Goal: Task Accomplishment & Management: Manage account settings

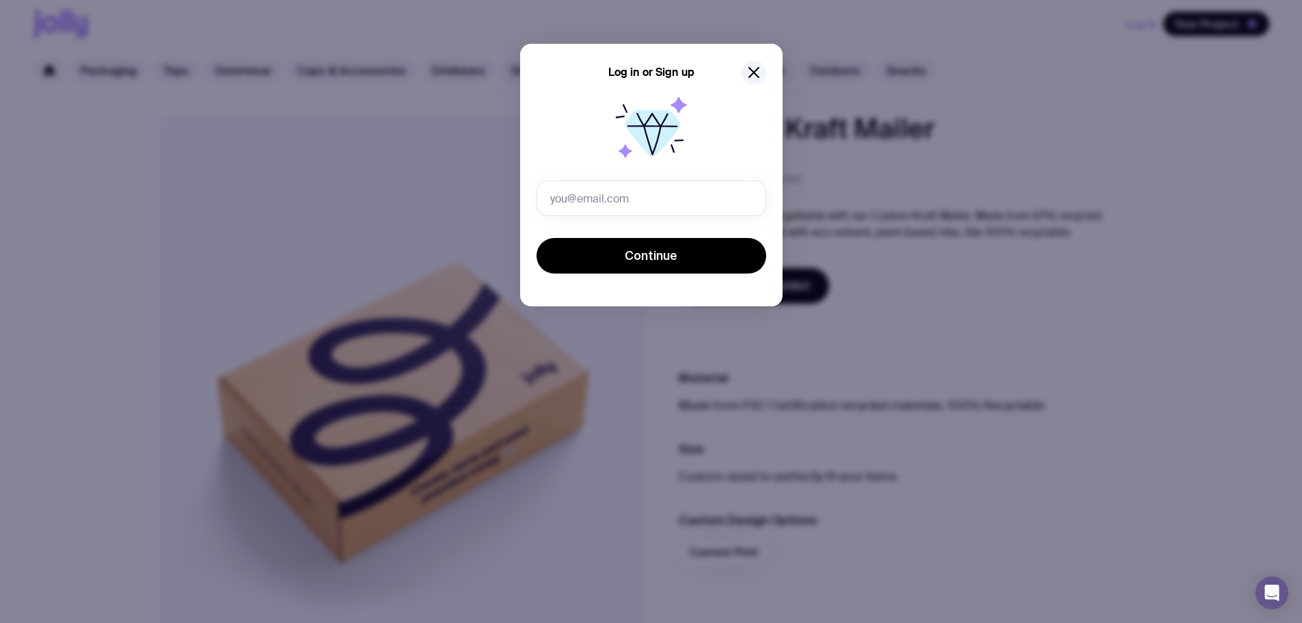
type input "[PERSON_NAME][EMAIL_ADDRESS][DOMAIN_NAME]"
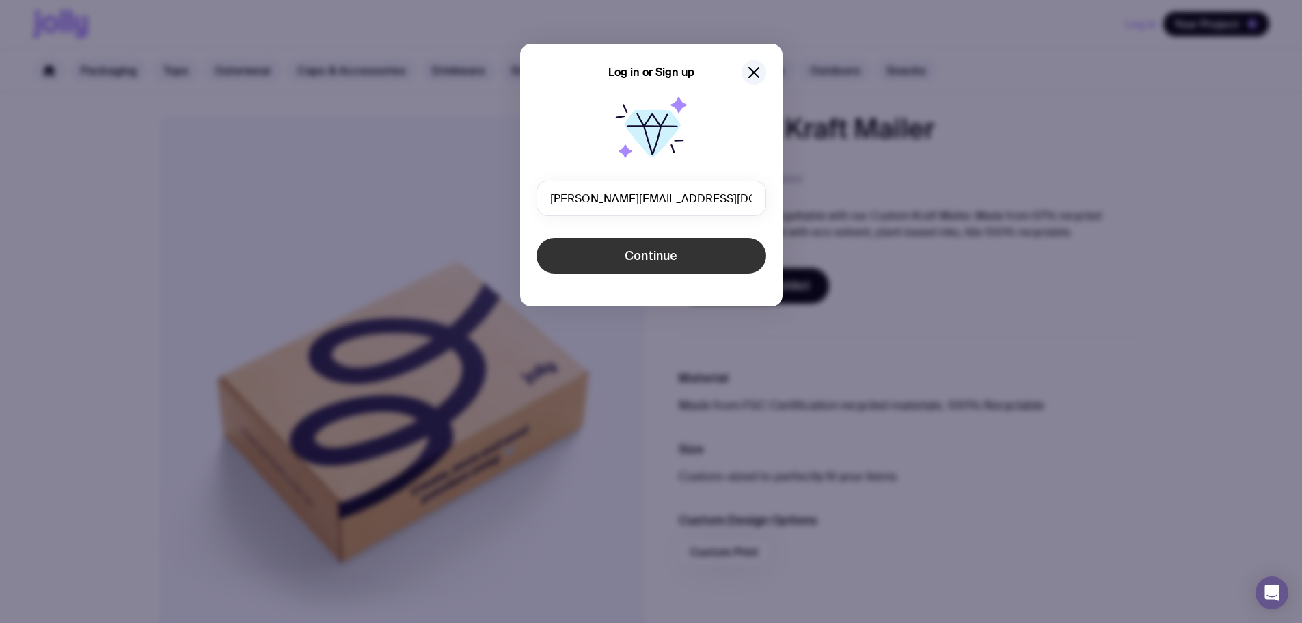
click at [630, 245] on button "Continue" at bounding box center [652, 256] width 230 height 36
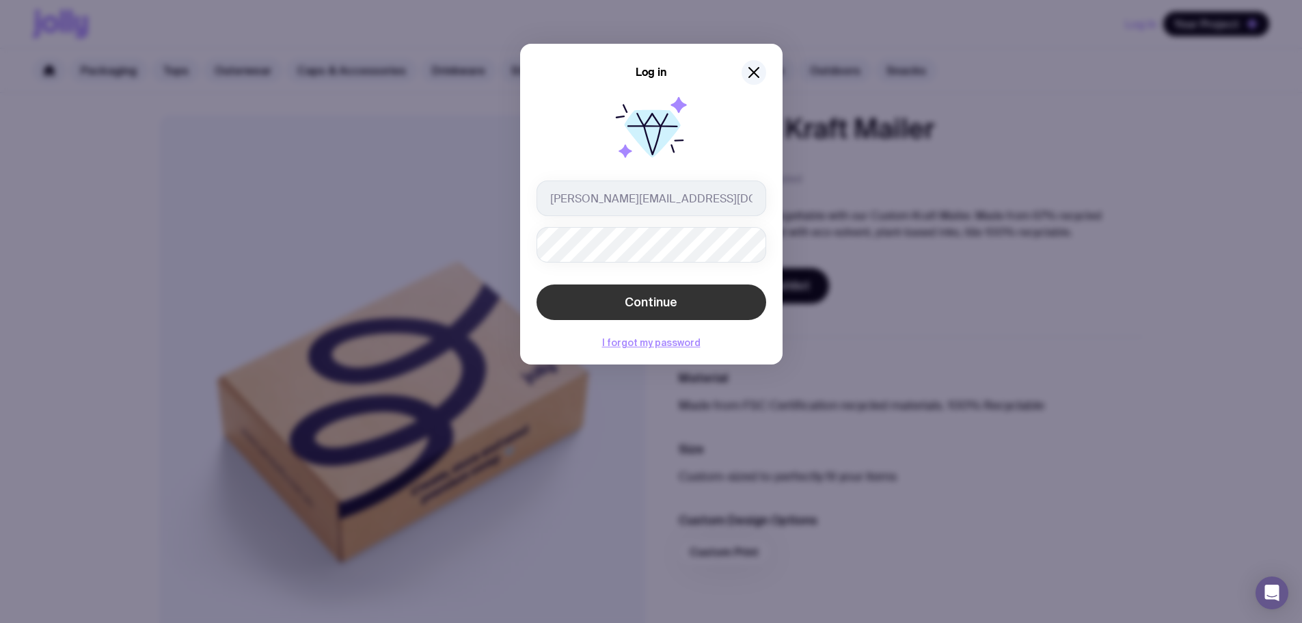
click at [672, 301] on span "Continue" at bounding box center [651, 302] width 53 height 16
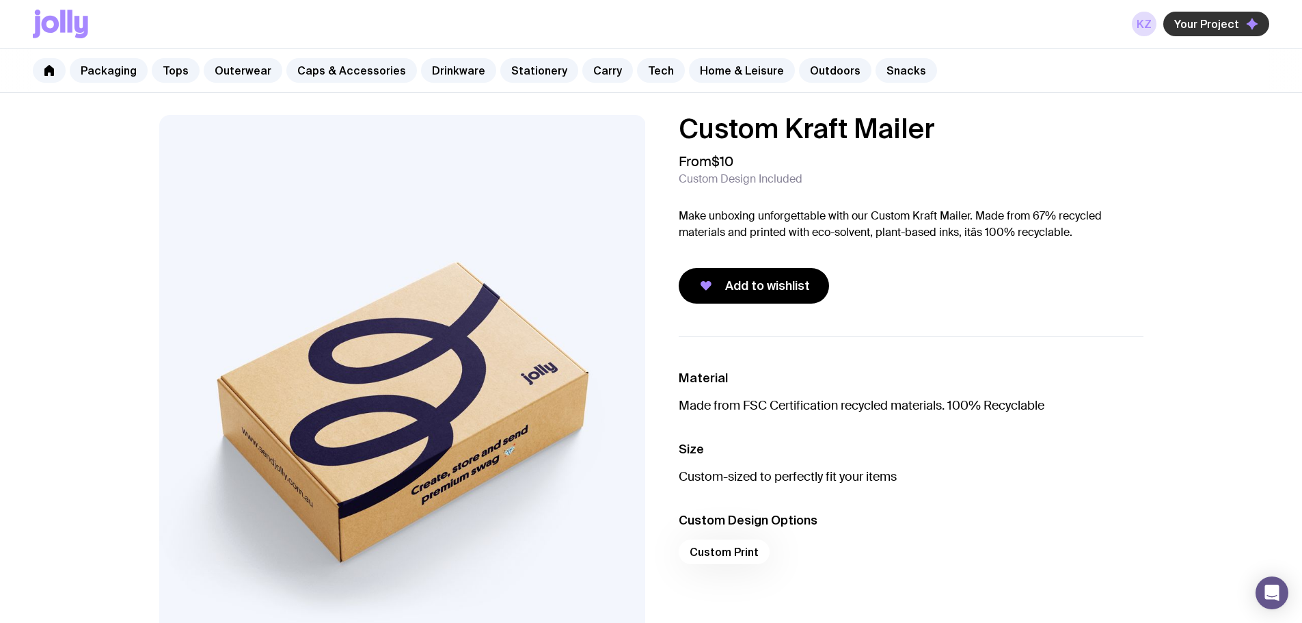
click at [1220, 23] on span "Your Project" at bounding box center [1206, 24] width 65 height 14
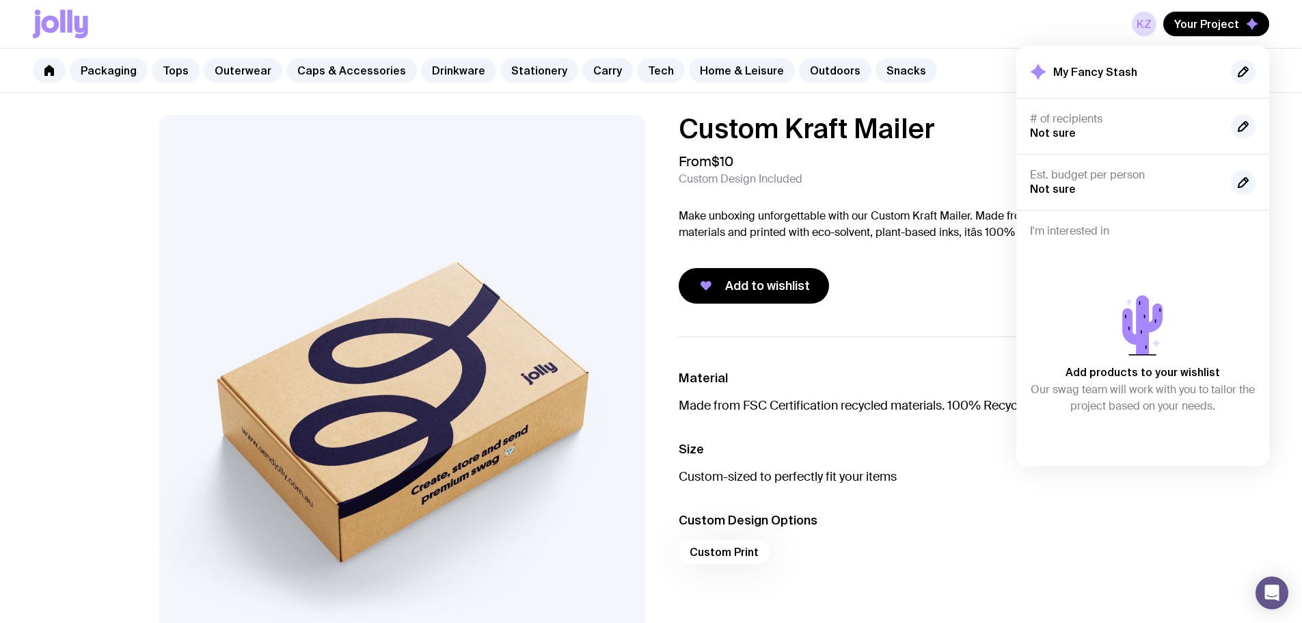
click at [1057, 75] on h2 "My Fancy Stash" at bounding box center [1095, 72] width 84 height 14
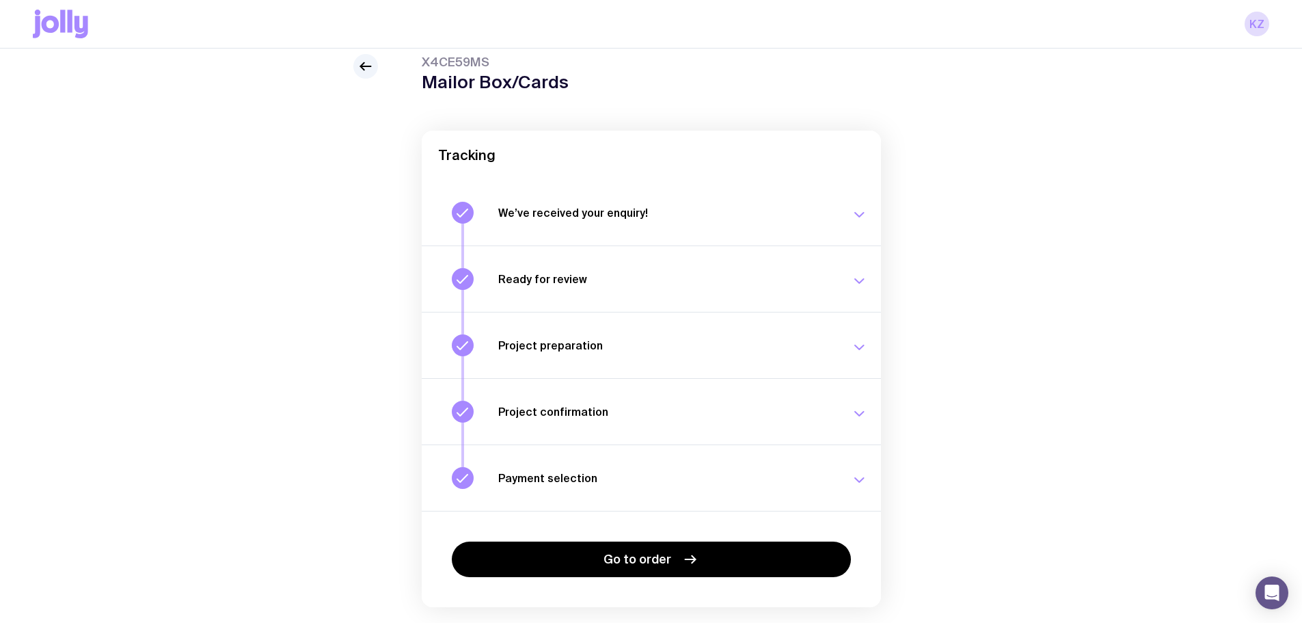
scroll to position [88, 0]
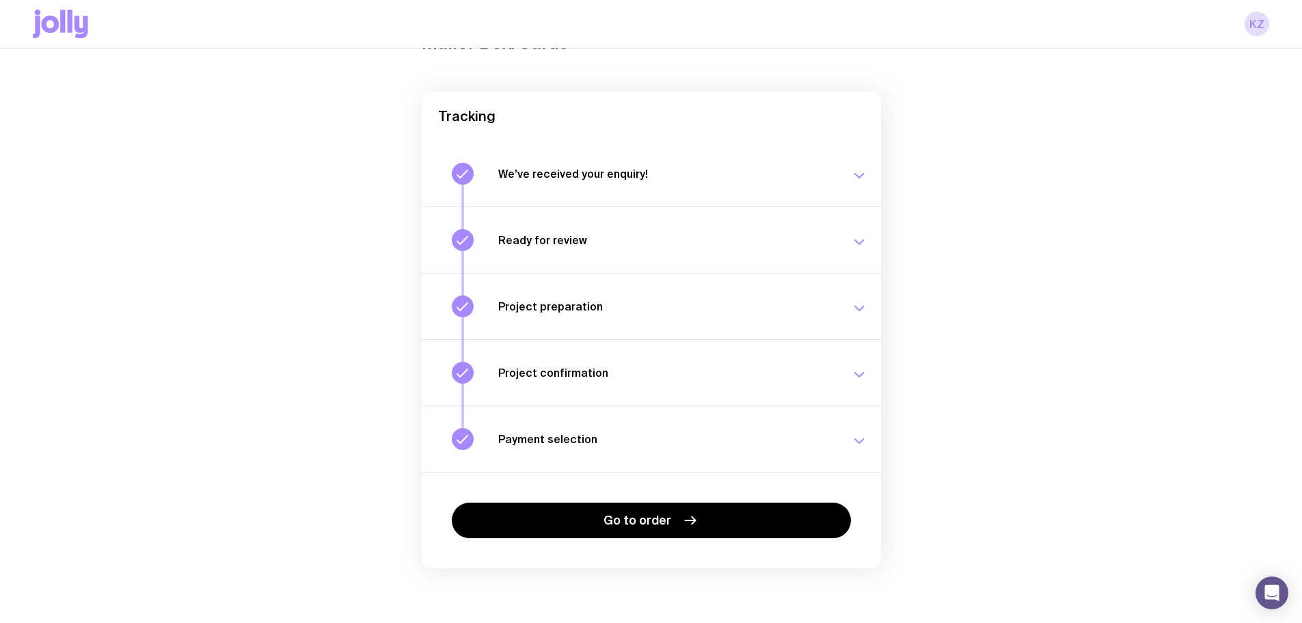
click at [607, 499] on div "Go to order" at bounding box center [651, 520] width 459 height 96
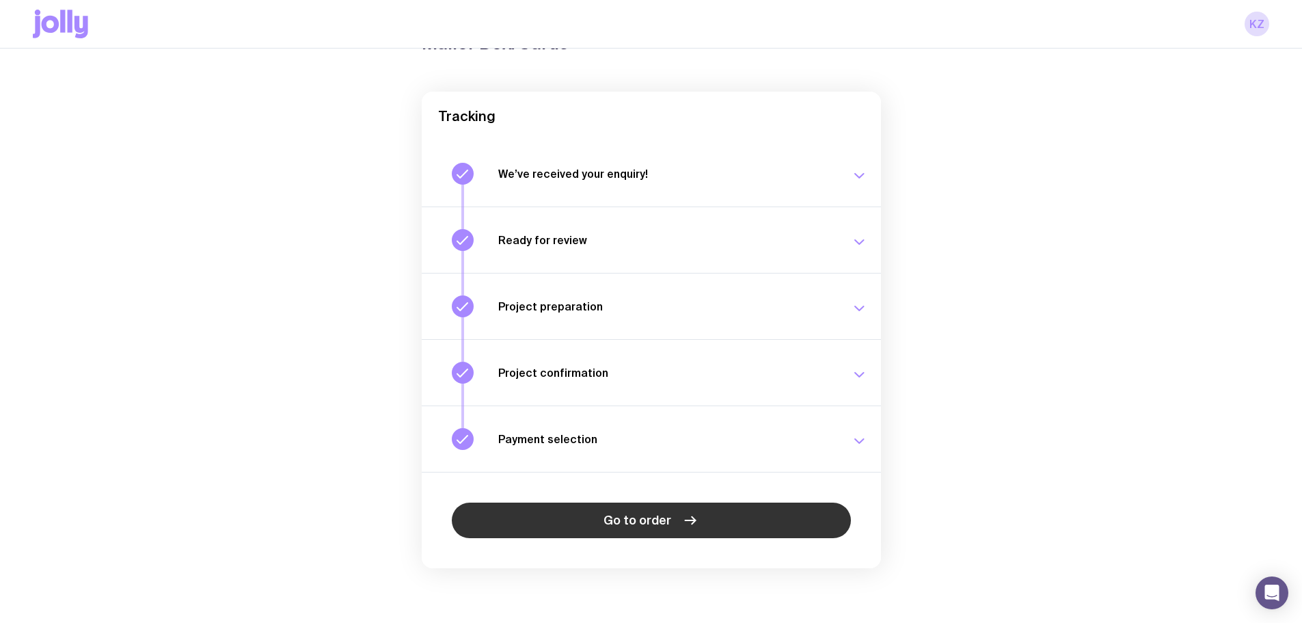
click at [610, 515] on span "Go to order" at bounding box center [638, 520] width 68 height 16
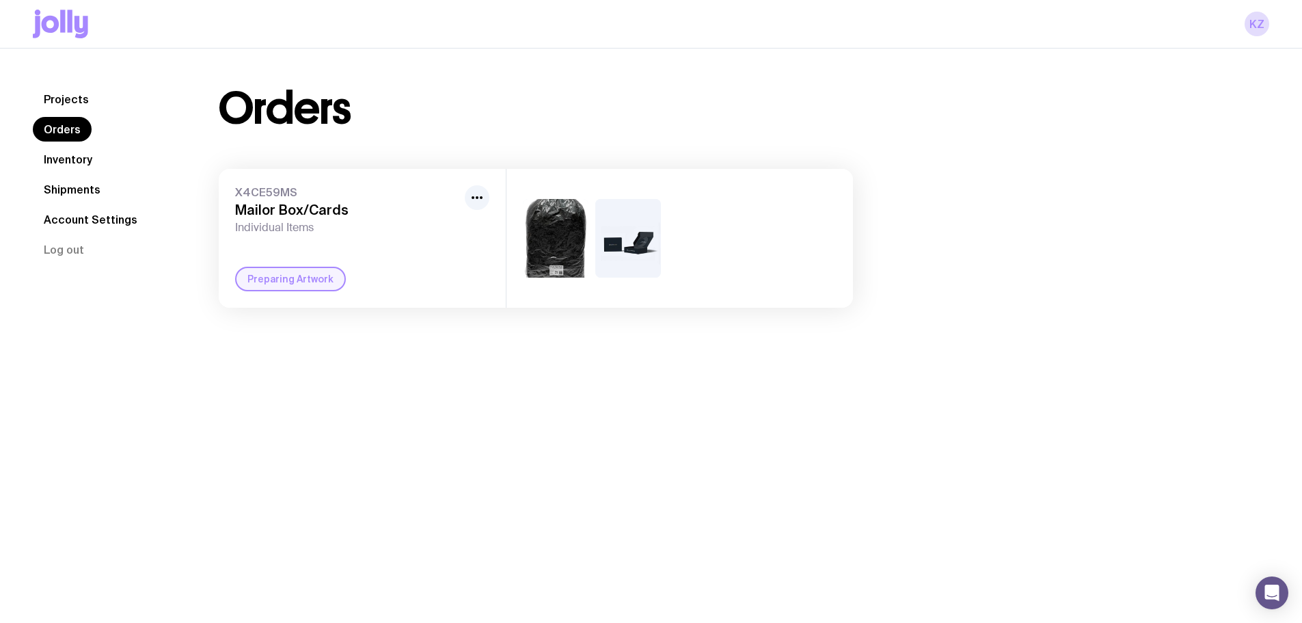
click at [84, 161] on link "Inventory" at bounding box center [68, 159] width 70 height 25
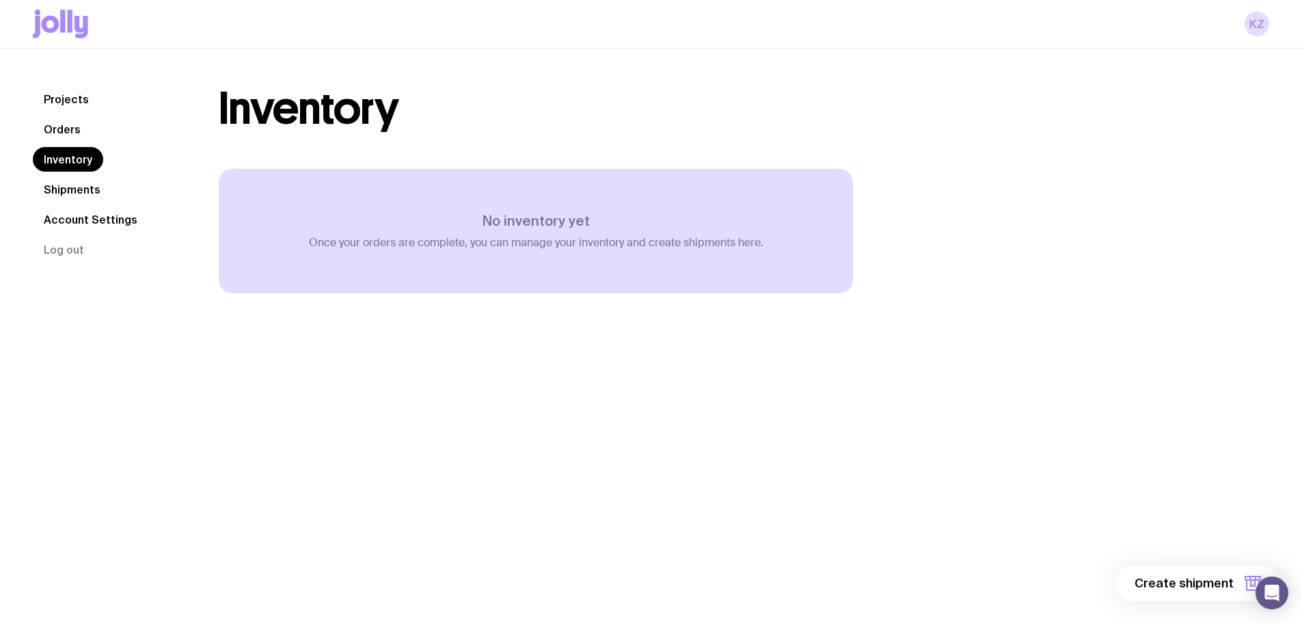
click at [64, 121] on link "Orders" at bounding box center [62, 129] width 59 height 25
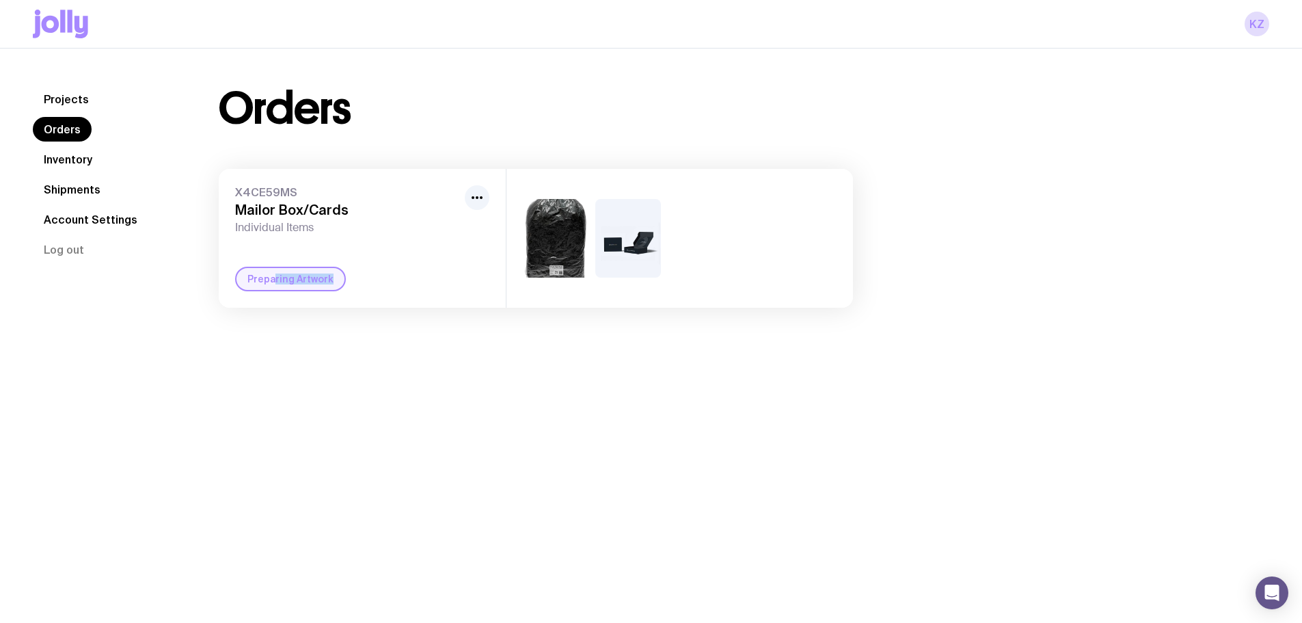
drag, startPoint x: 271, startPoint y: 281, endPoint x: 430, endPoint y: 278, distance: 158.6
click at [429, 278] on div "Preparing Artwork" at bounding box center [362, 279] width 254 height 25
click at [431, 279] on div "Preparing Artwork" at bounding box center [362, 279] width 254 height 25
click at [482, 188] on button "button" at bounding box center [477, 197] width 25 height 25
click at [293, 228] on span "Individual Items" at bounding box center [347, 228] width 224 height 14
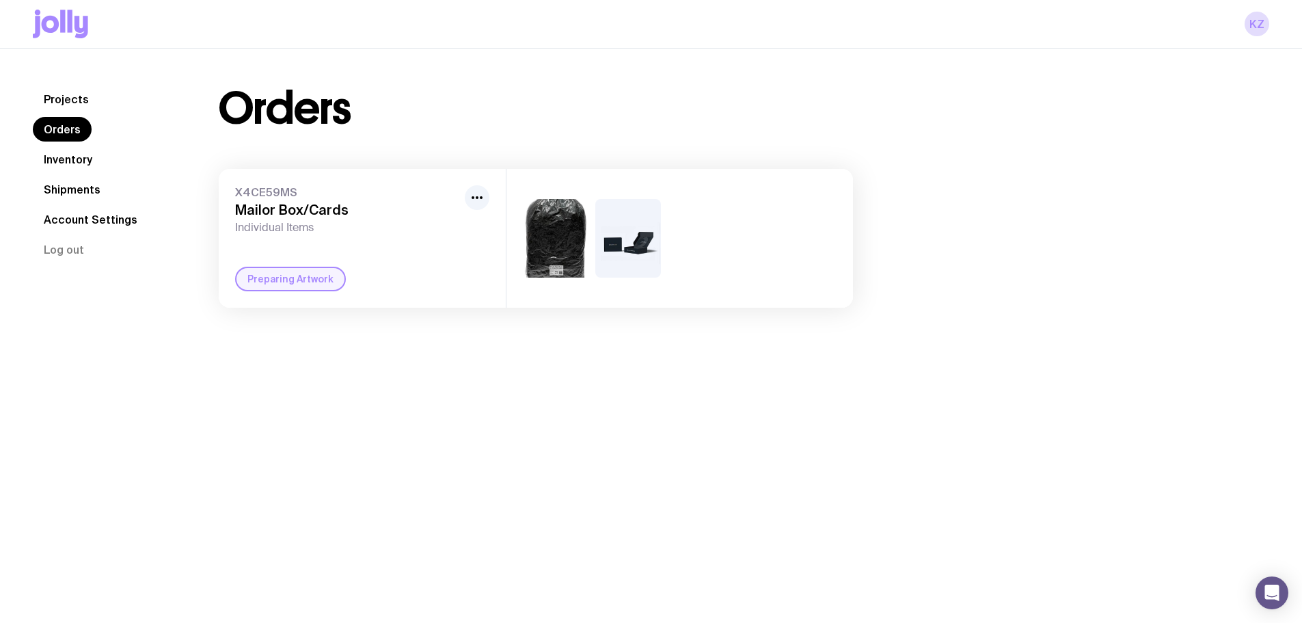
click at [90, 103] on link "Projects" at bounding box center [66, 99] width 67 height 25
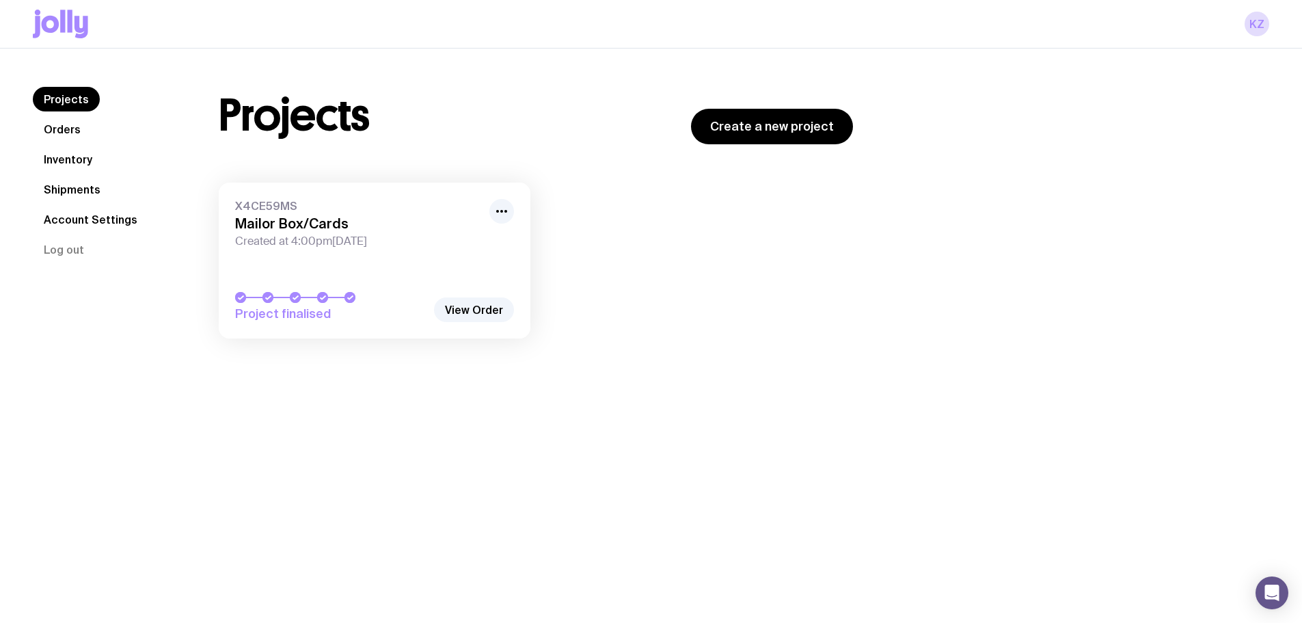
click at [66, 127] on link "Orders" at bounding box center [62, 129] width 59 height 25
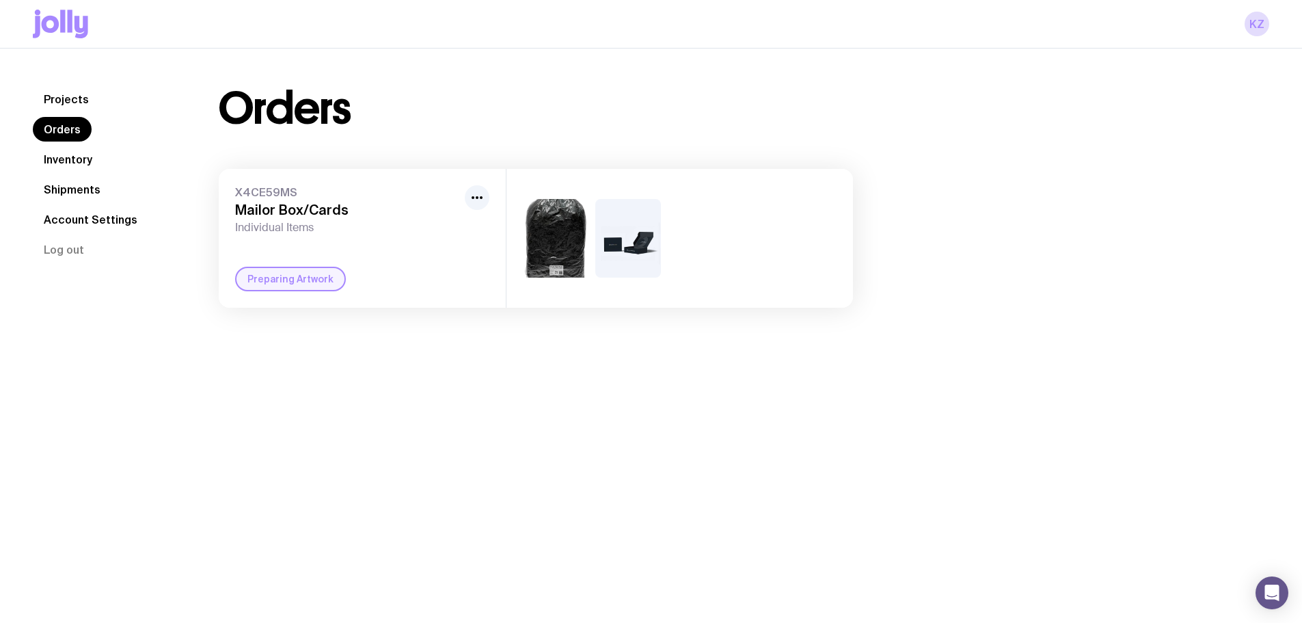
click at [268, 278] on div "Preparing Artwork" at bounding box center [290, 279] width 111 height 25
click at [681, 260] on div at bounding box center [680, 238] width 347 height 139
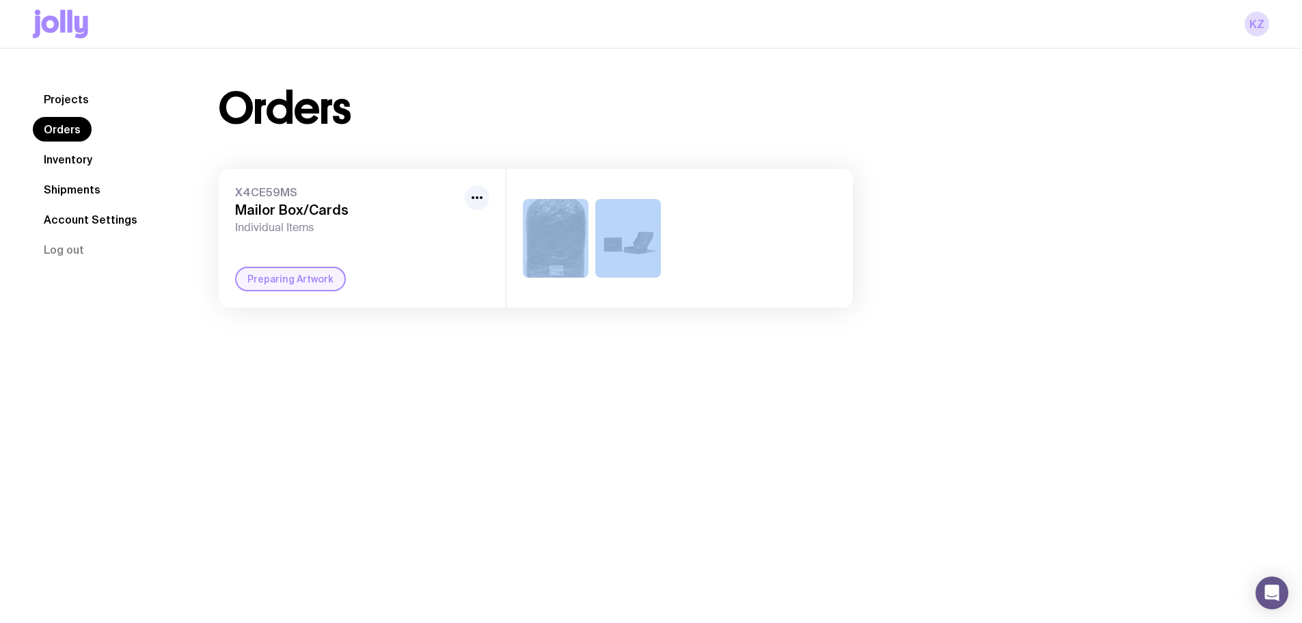
click at [591, 250] on div at bounding box center [680, 238] width 347 height 139
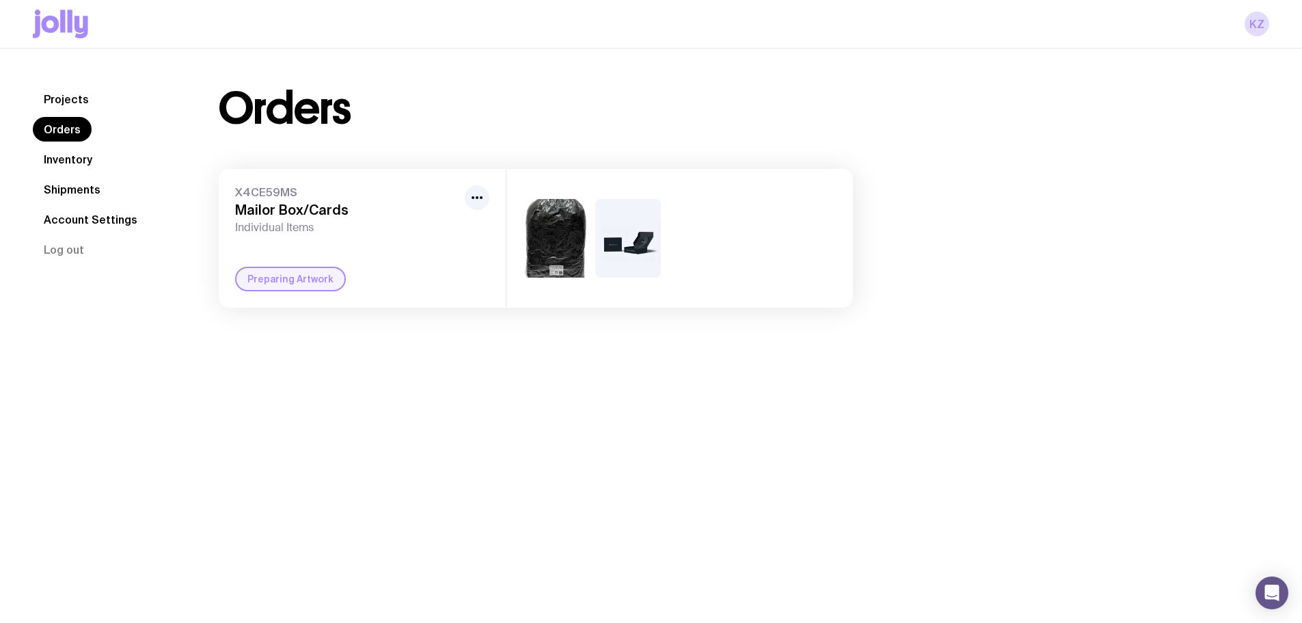
click at [502, 189] on div "X4CE59MS Mailor Box/Cards Individual Items Preparing Artwork" at bounding box center [362, 238] width 287 height 139
click at [465, 191] on div at bounding box center [477, 209] width 25 height 49
click at [476, 188] on button "button" at bounding box center [477, 197] width 25 height 25
click at [459, 224] on button "Rename" at bounding box center [446, 228] width 66 height 14
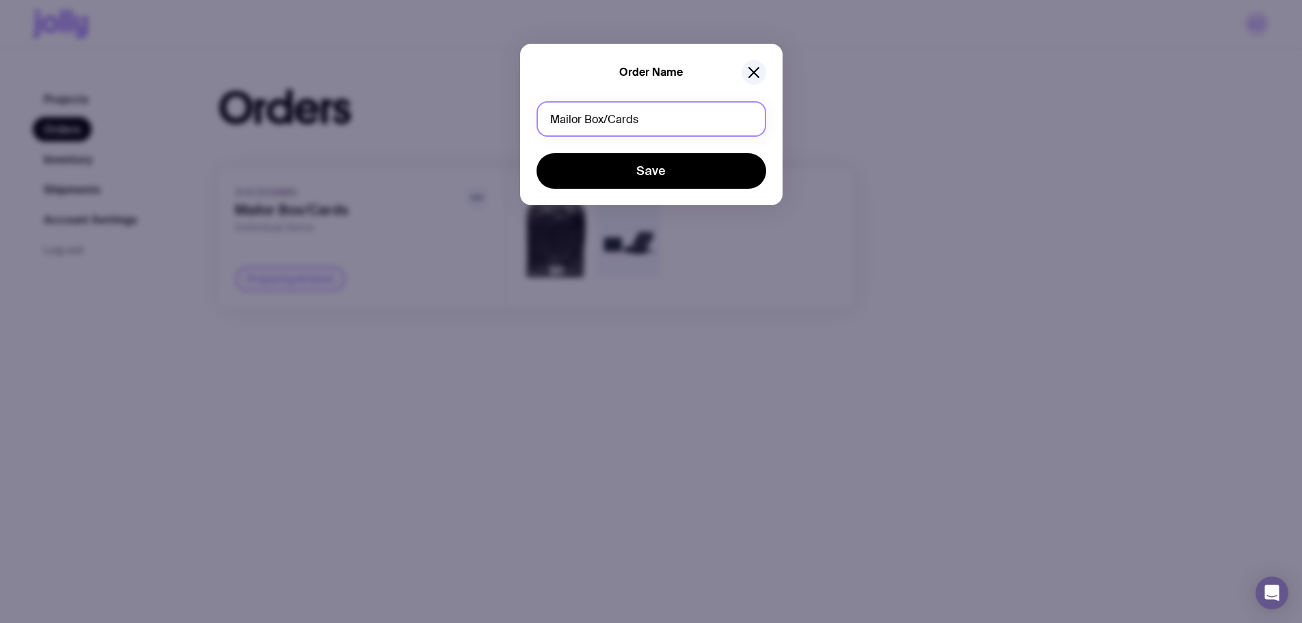
click at [664, 128] on input "Mailor Box/Cards" at bounding box center [652, 119] width 230 height 36
type input "Mailor Box"
click at [632, 124] on input "Mailer Boxes" at bounding box center [652, 119] width 230 height 36
type input "Mailer Boxes"
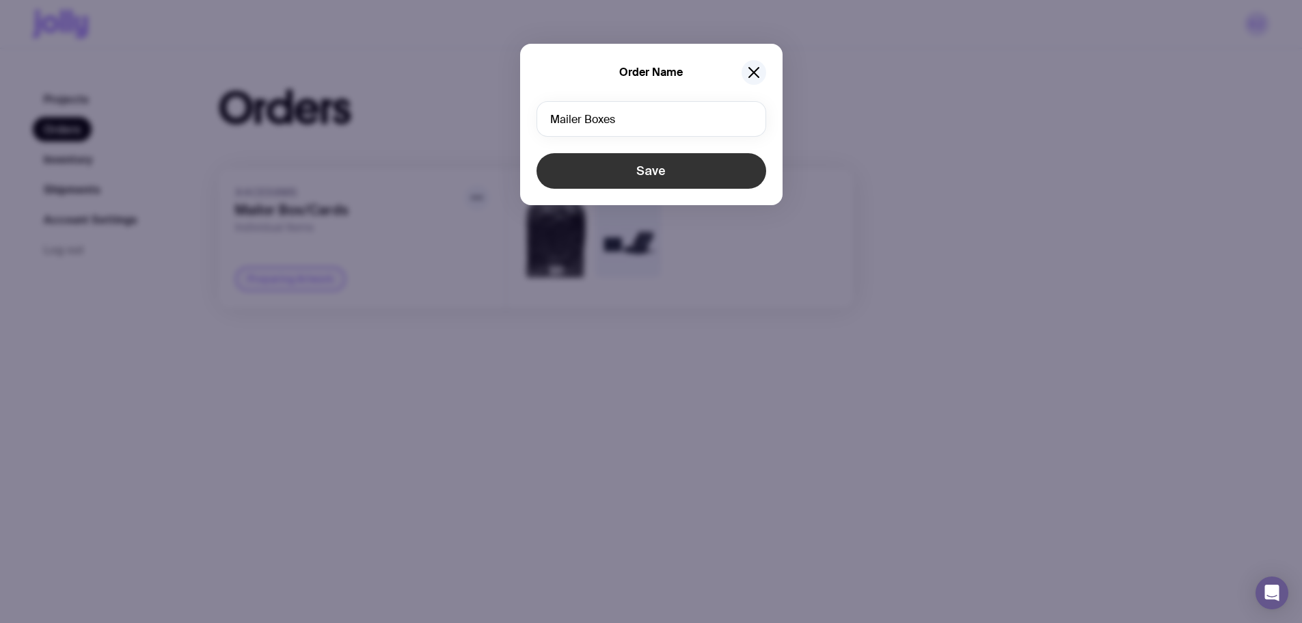
click at [752, 165] on button "Save" at bounding box center [652, 171] width 230 height 36
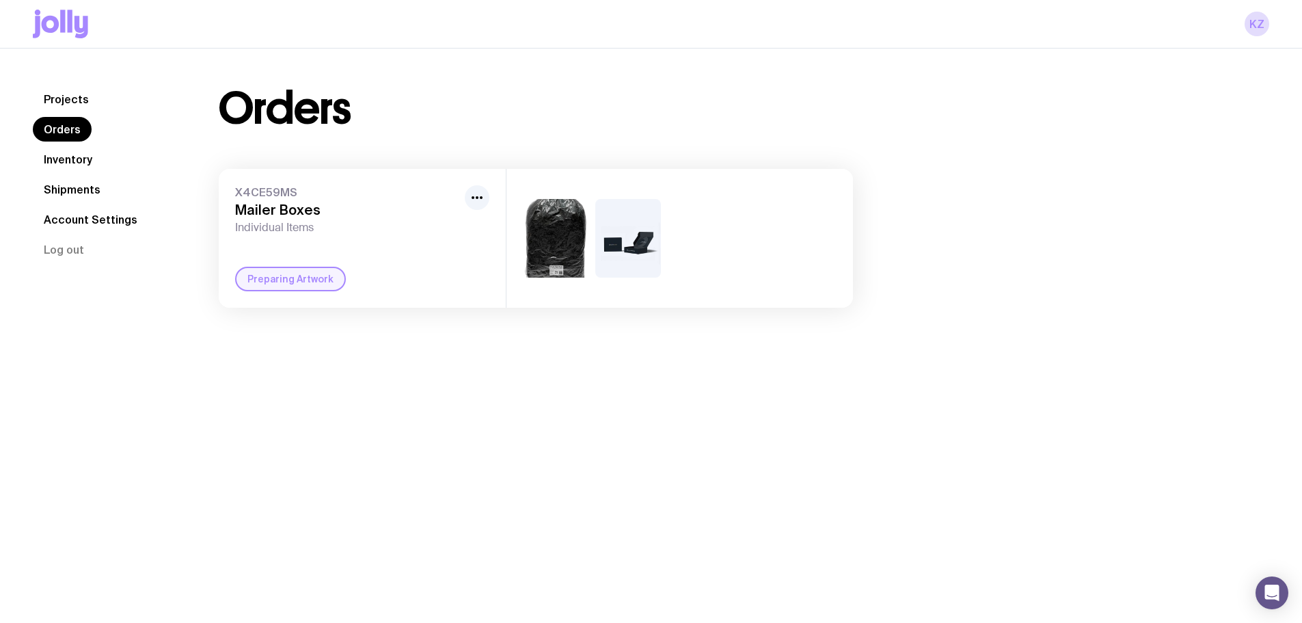
click at [351, 449] on div "Projects Orders Inventory Shipments Account Settings Log out Projects Orders In…" at bounding box center [651, 360] width 1302 height 623
